Goal: Information Seeking & Learning: Learn about a topic

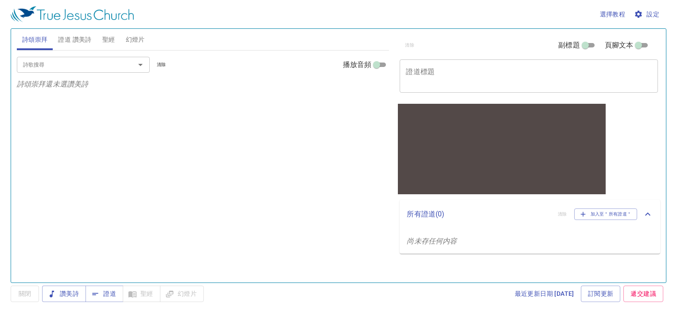
click at [106, 40] on span "聖經" at bounding box center [108, 39] width 13 height 11
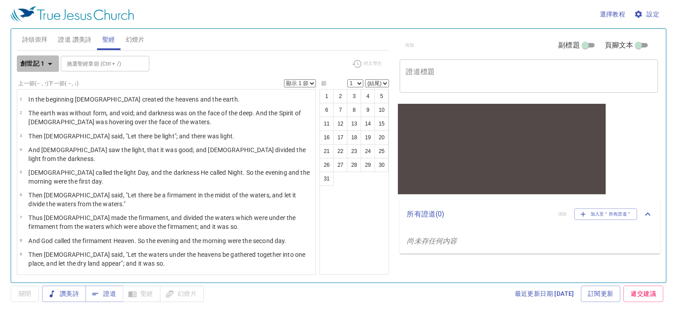
click at [47, 63] on icon "button" at bounding box center [50, 63] width 11 height 11
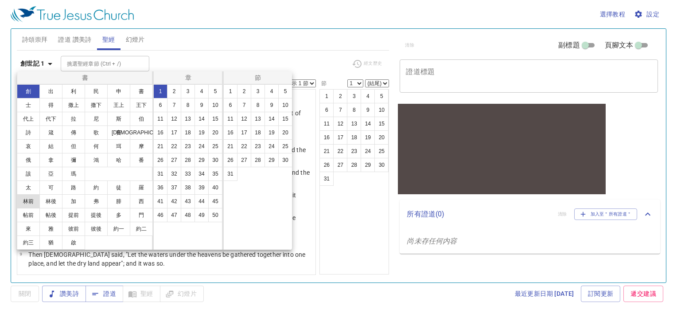
click at [29, 202] on button "林前" at bounding box center [28, 201] width 23 height 14
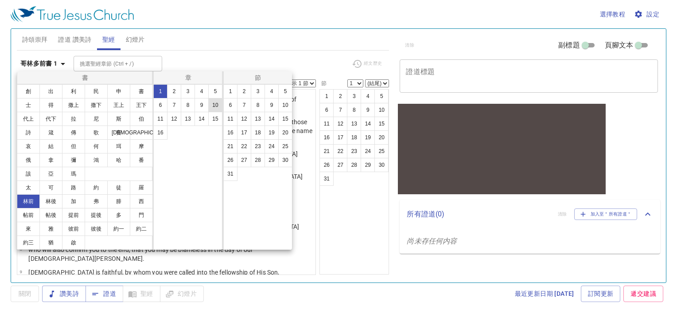
click at [216, 102] on button "10" at bounding box center [215, 105] width 14 height 14
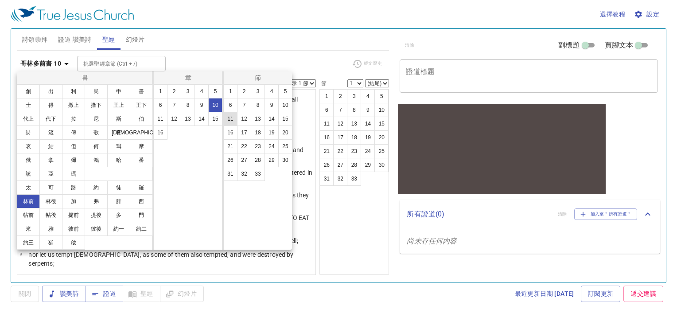
click at [230, 120] on button "11" at bounding box center [230, 119] width 14 height 14
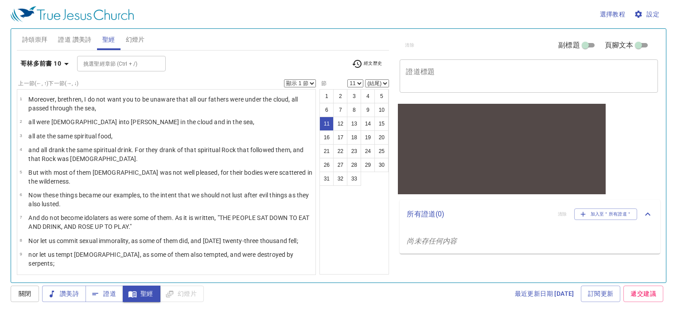
scroll to position [105, 0]
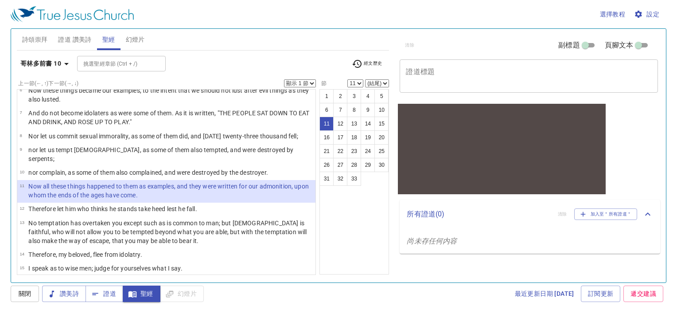
click at [648, 12] on span "設定" at bounding box center [647, 14] width 23 height 11
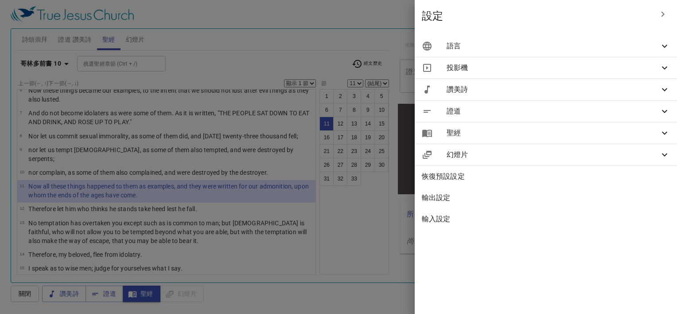
click at [321, 44] on div at bounding box center [338, 157] width 677 height 314
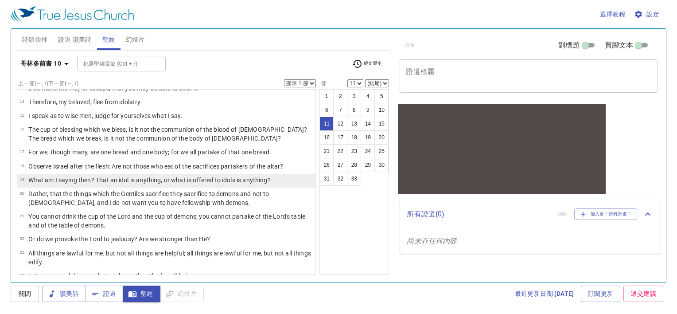
scroll to position [238, 0]
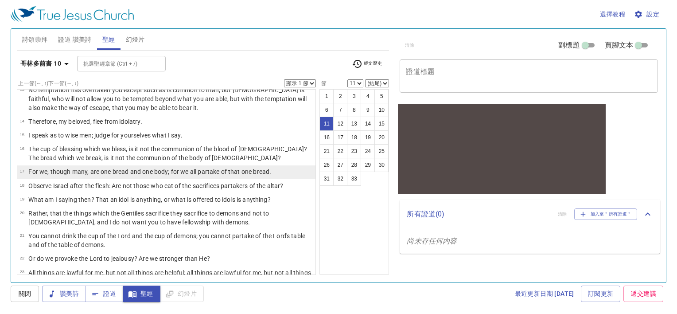
click at [126, 167] on p "For we, though many, are one bread and one body; for we all partake of that one…" at bounding box center [149, 171] width 243 height 9
select select "17"
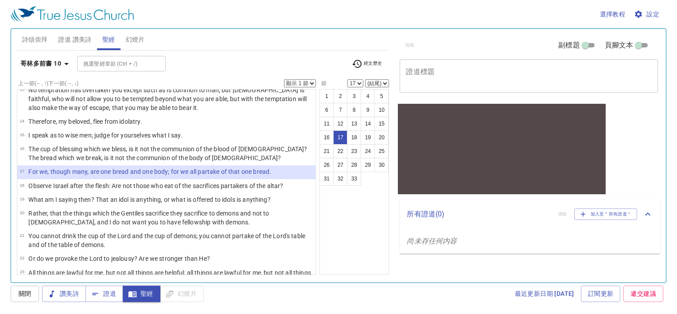
drag, startPoint x: 285, startPoint y: 161, endPoint x: 1, endPoint y: 161, distance: 283.6
click at [1, 161] on div "選擇教程 設定 詩頌崇拜 證道 讚美詩 聖經 幻燈片 詩歌搜尋 詩歌搜尋 清除 播放音頻 詩頌崇拜還未選讚美詩 詩歌搜尋 詩歌搜尋 清除 播放音頻 證道還未選…" at bounding box center [338, 157] width 677 height 314
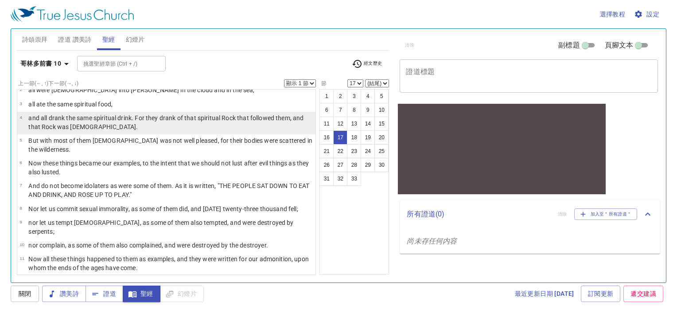
scroll to position [0, 0]
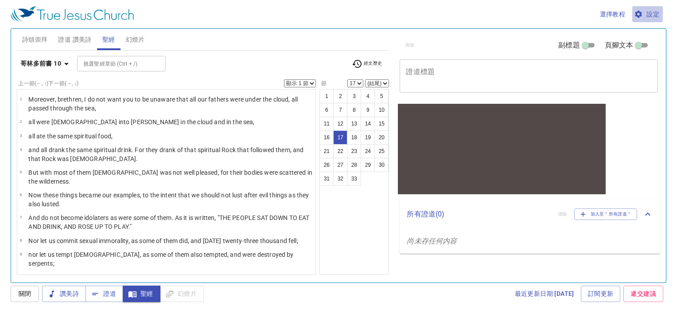
click at [647, 14] on span "設定" at bounding box center [647, 14] width 23 height 11
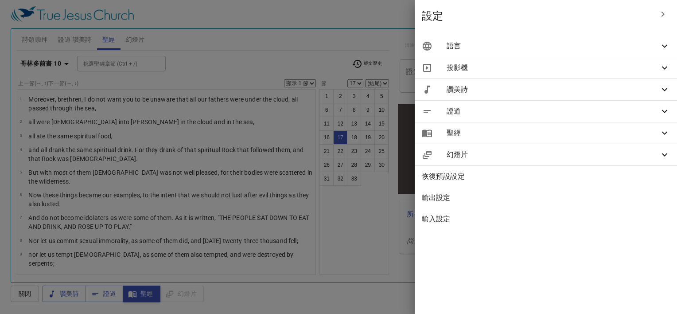
click at [551, 44] on span "語言" at bounding box center [553, 46] width 213 height 11
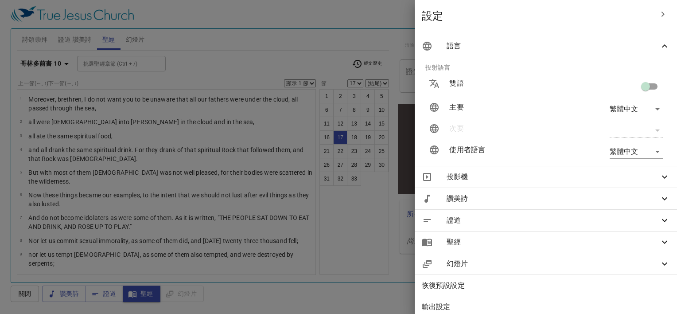
click at [633, 109] on body "選擇教程 設定 詩頌崇拜 證道 讚美詩 聖經 幻燈片 詩歌搜尋 詩歌搜尋 清除 播放音頻 詩頌崇拜還未選讚美詩 詩歌搜尋 詩歌搜尋 清除 播放音頻 證道還未選…" at bounding box center [338, 157] width 677 height 314
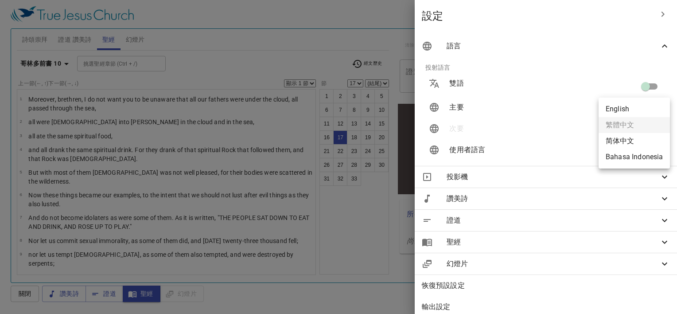
click at [627, 109] on li "English" at bounding box center [634, 109] width 71 height 16
type input "en"
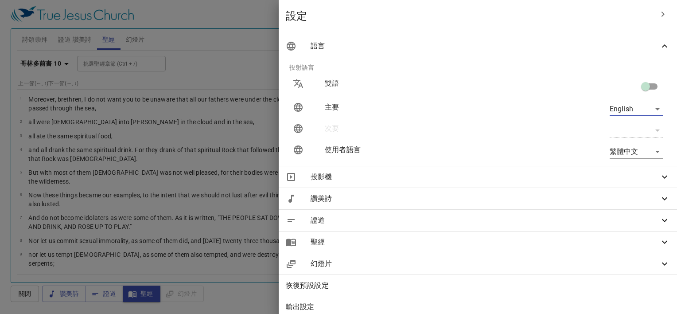
click at [659, 11] on icon "button" at bounding box center [663, 14] width 11 height 11
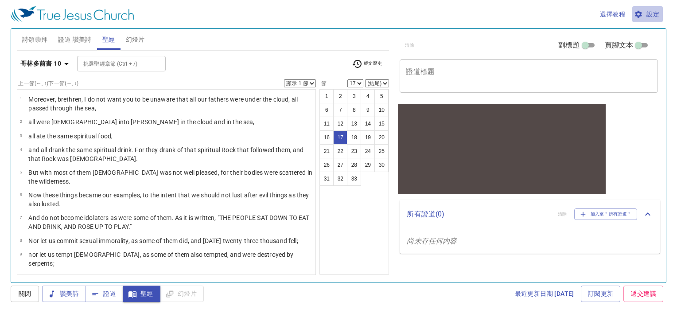
click at [649, 17] on span "設定" at bounding box center [647, 14] width 23 height 11
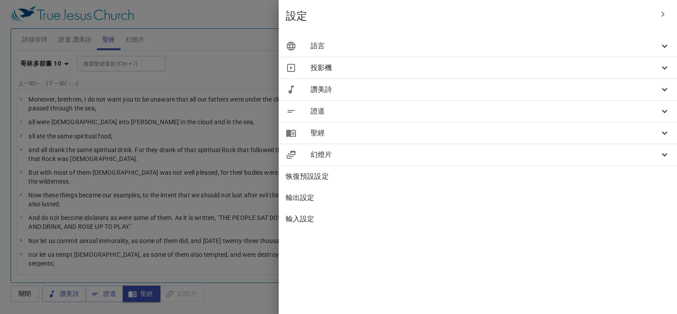
click at [505, 44] on span "語言" at bounding box center [485, 46] width 349 height 11
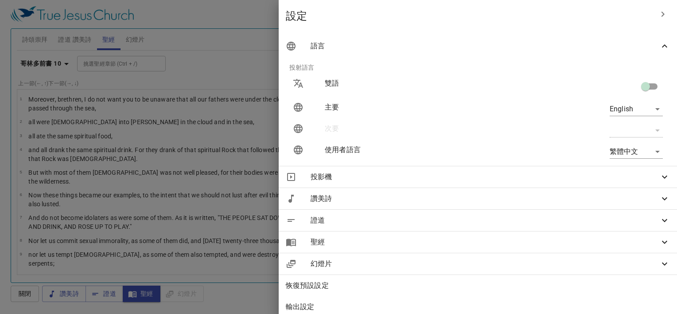
click at [648, 86] on input "checkbox" at bounding box center [645, 88] width 51 height 17
checkbox input "true"
type input "zh"
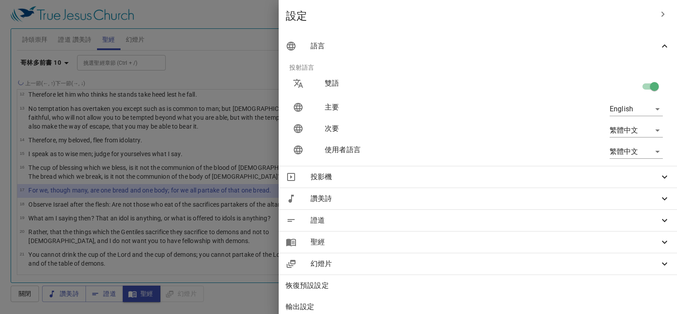
click at [646, 84] on input "checkbox" at bounding box center [654, 88] width 51 height 17
checkbox input "false"
click at [661, 11] on icon "button" at bounding box center [663, 14] width 11 height 11
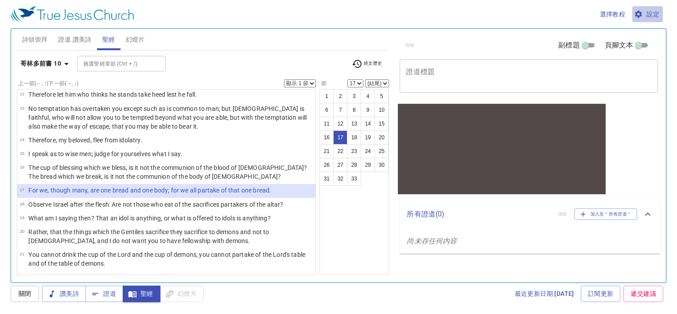
click at [653, 15] on span "設定" at bounding box center [647, 14] width 23 height 11
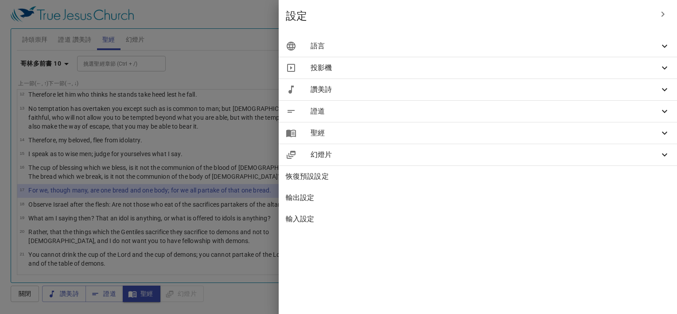
click at [559, 37] on div "語言" at bounding box center [478, 45] width 398 height 21
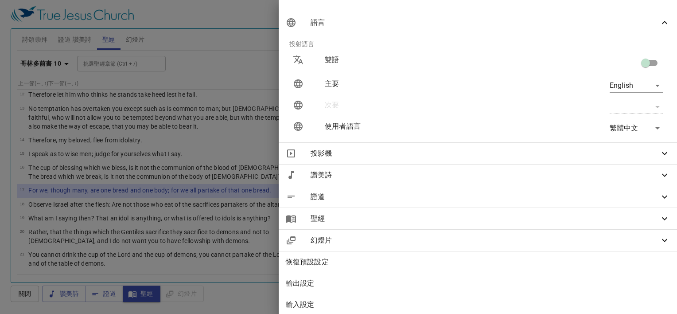
scroll to position [35, 0]
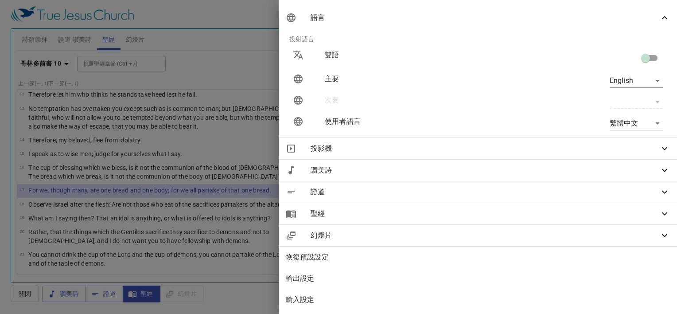
click at [638, 116] on body "選擇教程 設定 詩頌崇拜 證道 讚美詩 聖經 幻燈片 詩歌搜尋 詩歌搜尋 清除 播放音頻 詩頌崇拜還未選讚美詩 詩歌搜尋 詩歌搜尋 清除 播放音頻 證道還未選…" at bounding box center [338, 157] width 677 height 314
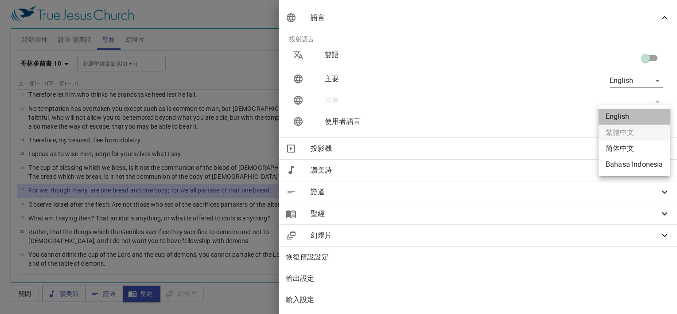
click at [630, 116] on li "English" at bounding box center [634, 117] width 71 height 16
type input "en"
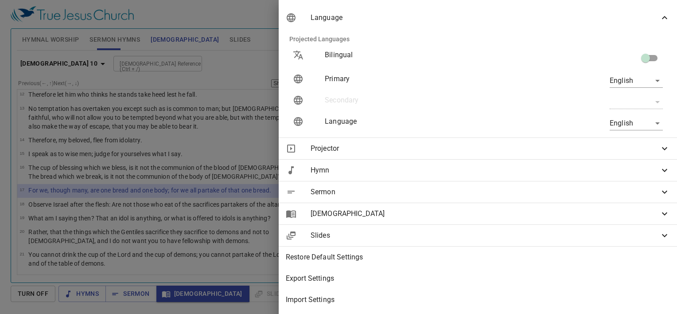
click at [298, 38] on div at bounding box center [338, 157] width 677 height 314
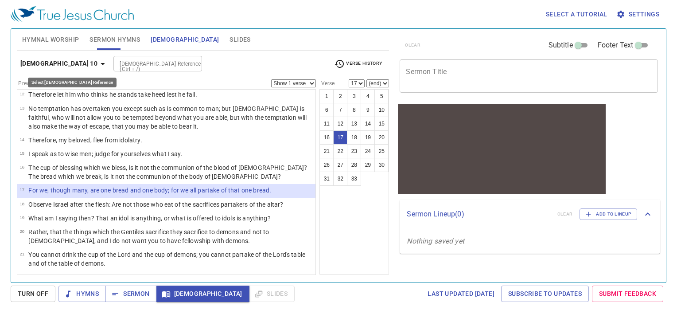
drag, startPoint x: 15, startPoint y: 58, endPoint x: 69, endPoint y: 60, distance: 54.1
click at [69, 60] on div "Hymnal Worship Sermon Hymns Bible Slides Hymn search Hymn search clear Audio Pl…" at bounding box center [203, 151] width 380 height 253
click at [67, 62] on b "1 Corinthians 10" at bounding box center [58, 63] width 77 height 11
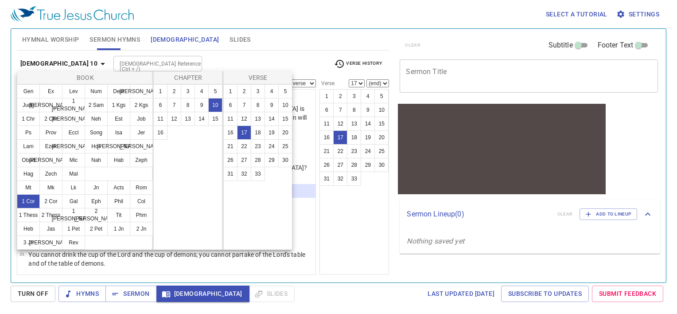
drag, startPoint x: 58, startPoint y: 62, endPoint x: 19, endPoint y: 64, distance: 38.6
click at [19, 64] on div at bounding box center [338, 157] width 677 height 314
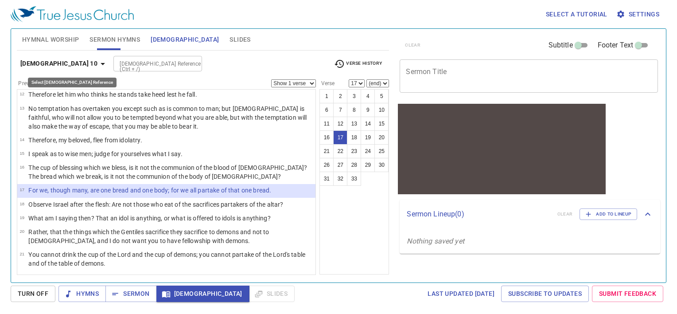
drag, startPoint x: 14, startPoint y: 62, endPoint x: 87, endPoint y: 62, distance: 72.7
click at [86, 62] on div "Hymnal Worship Sermon Hymns Bible Slides Hymn search Hymn search clear Audio Pl…" at bounding box center [203, 151] width 380 height 253
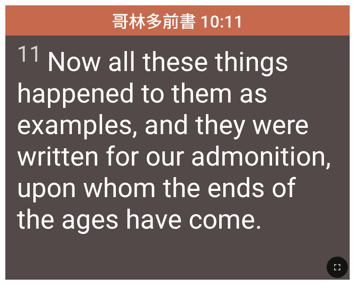
click at [186, 253] on div at bounding box center [177, 266] width 355 height 35
